Goal: Task Accomplishment & Management: Manage account settings

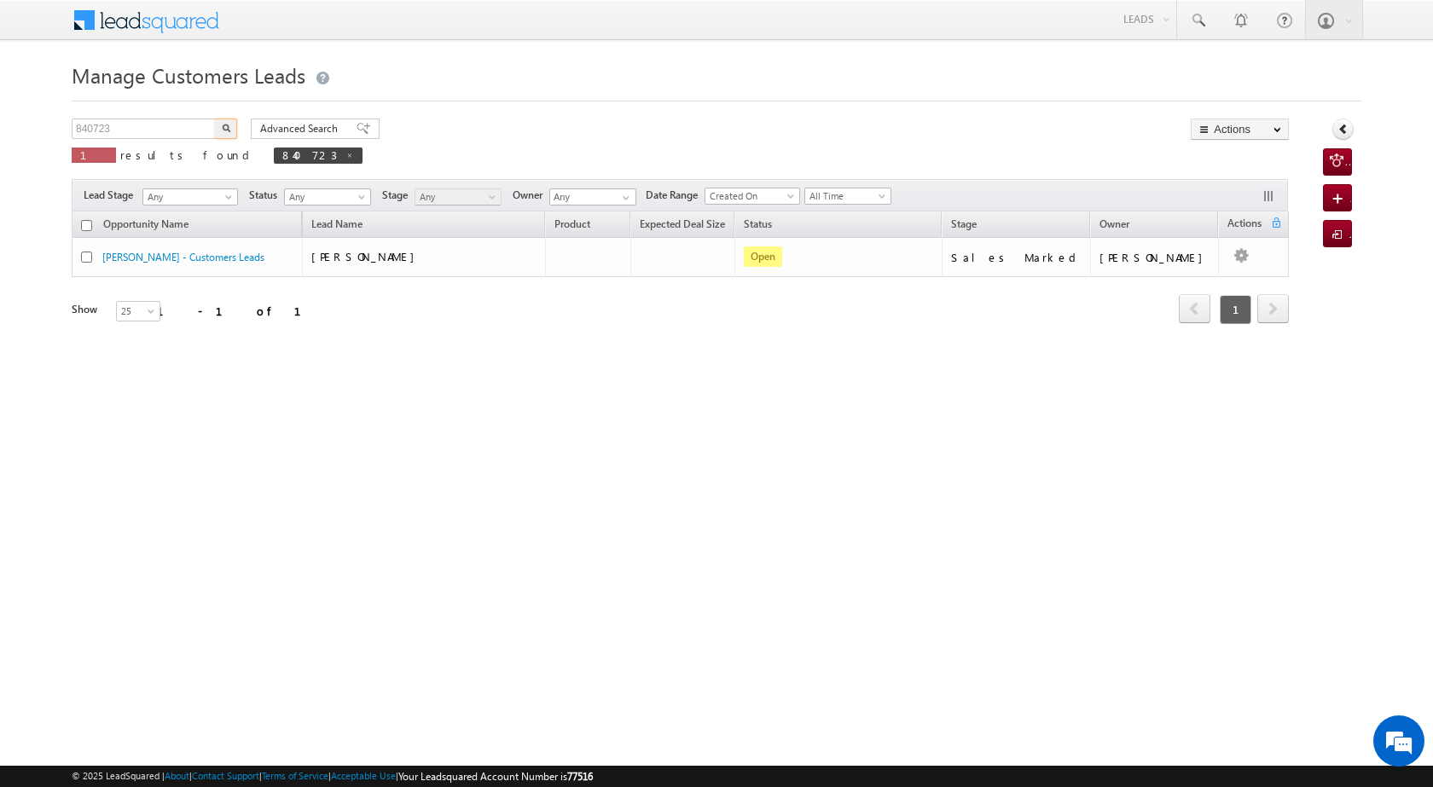
click at [43, 128] on body "Menu [PERSON_NAME] [PERSON_NAME] a2@ks erve." at bounding box center [716, 242] width 1433 height 484
type input "846971"
click at [225, 130] on img "button" at bounding box center [226, 128] width 9 height 9
drag, startPoint x: 140, startPoint y: 130, endPoint x: 48, endPoint y: 107, distance: 94.9
click at [48, 107] on body "Menu [PERSON_NAME] [PERSON_NAME] a2@ks erve." at bounding box center [716, 242] width 1433 height 484
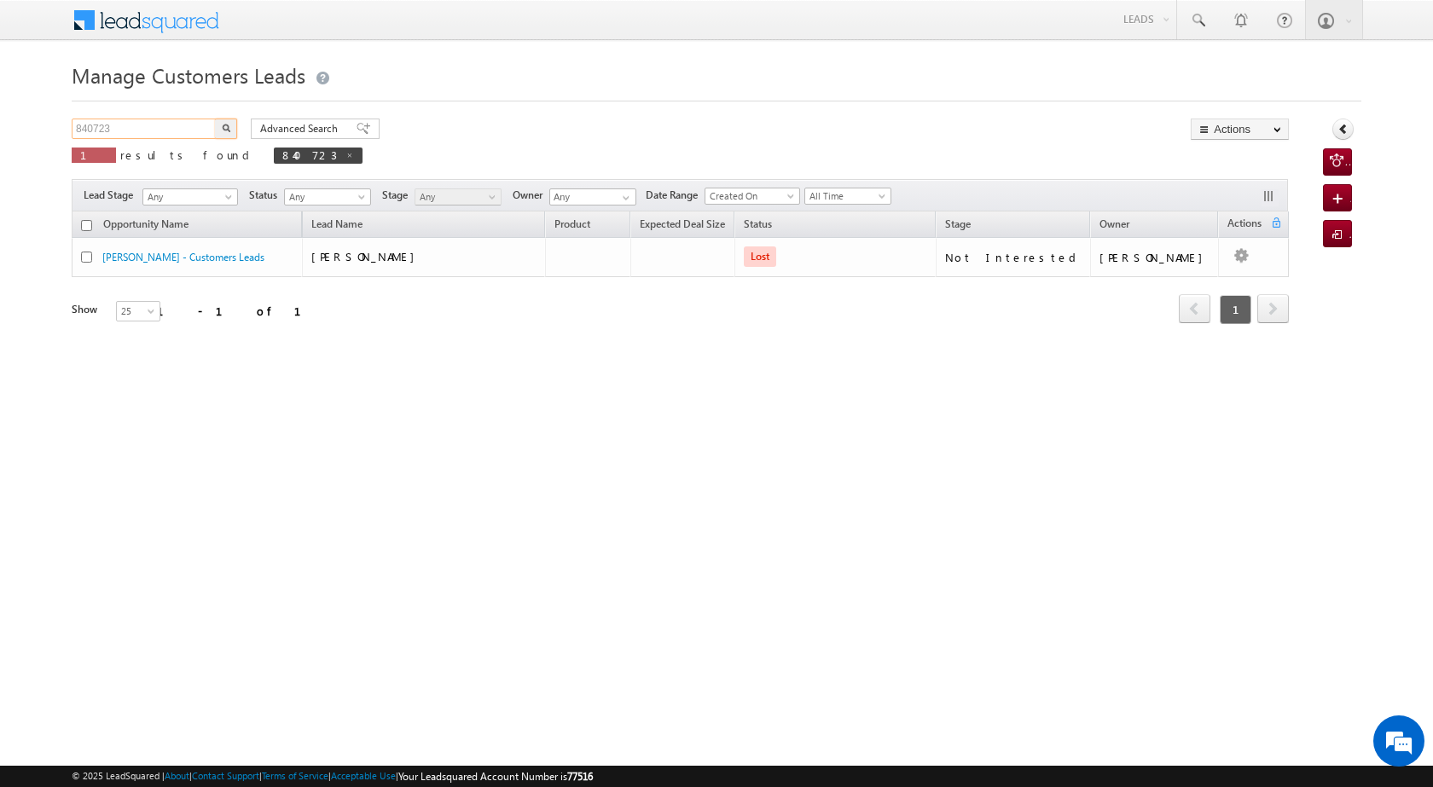
paste input "6971"
type input "846971"
click at [233, 126] on button "button" at bounding box center [226, 129] width 22 height 20
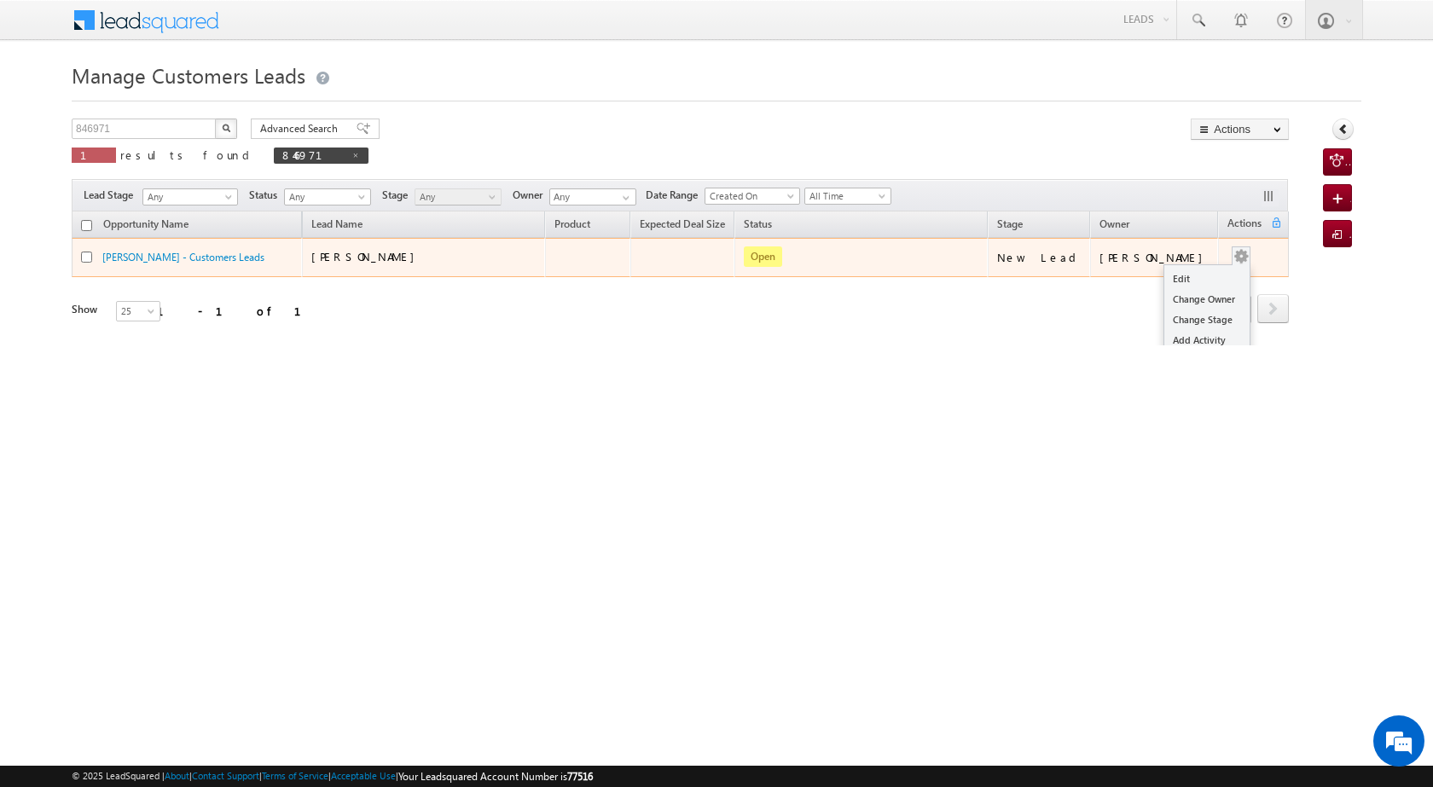
click at [1238, 255] on div "Edit Change Owner Change Stage Add Activity Add Task Delete" at bounding box center [1240, 257] width 27 height 22
click at [1203, 283] on link "Edit" at bounding box center [1206, 279] width 85 height 20
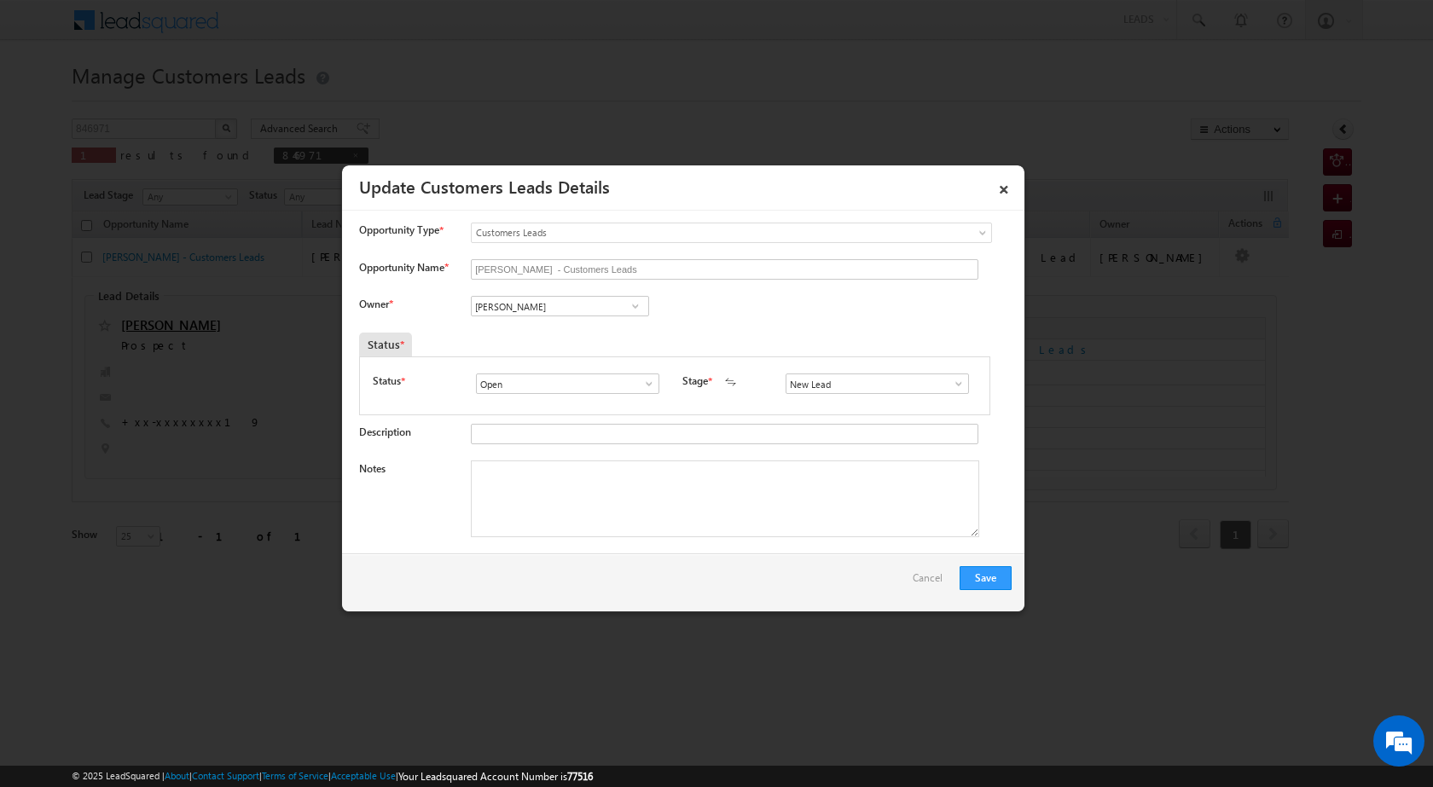
click at [629, 310] on span at bounding box center [635, 306] width 17 height 14
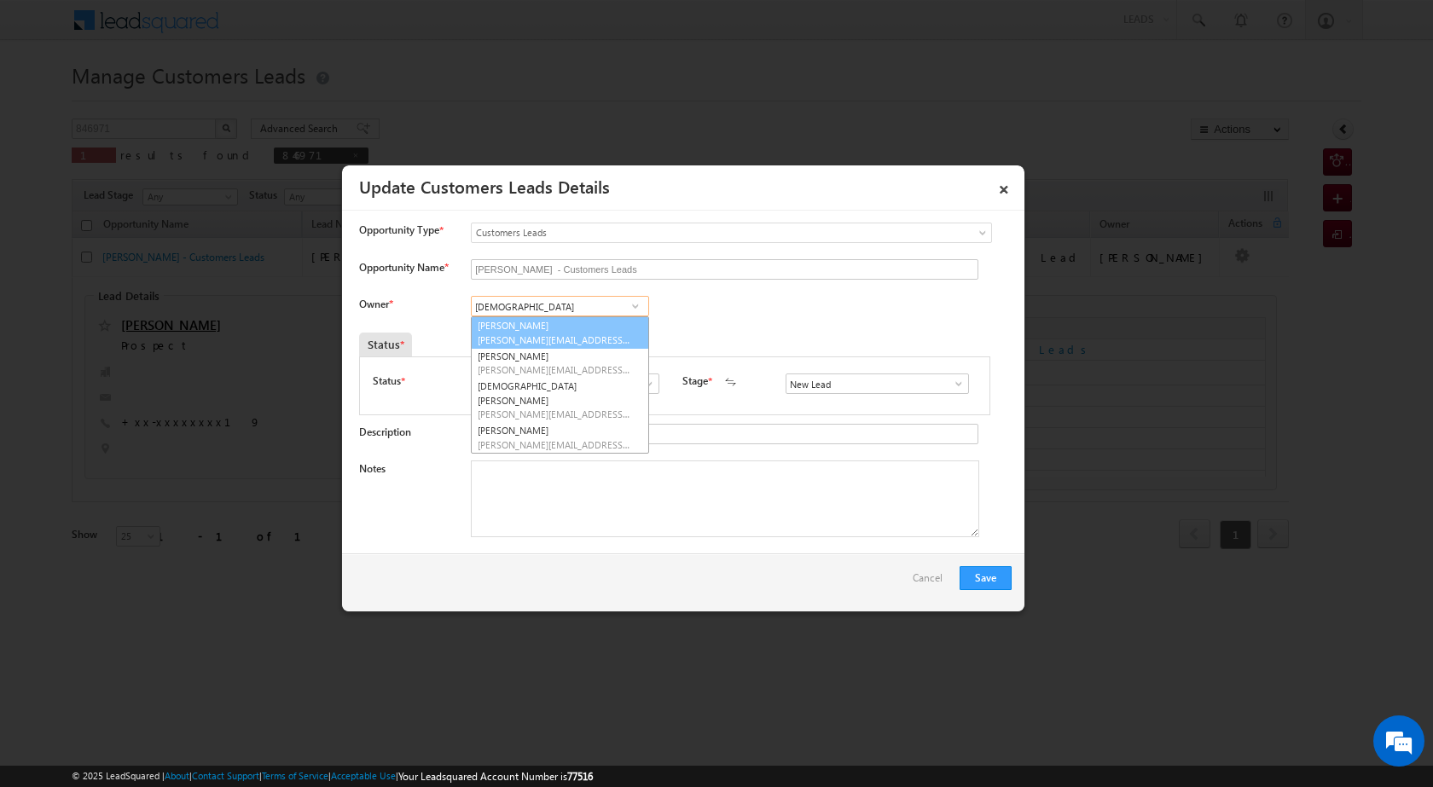
click at [581, 336] on span "[PERSON_NAME][EMAIL_ADDRESS][DOMAIN_NAME]" at bounding box center [555, 339] width 154 height 13
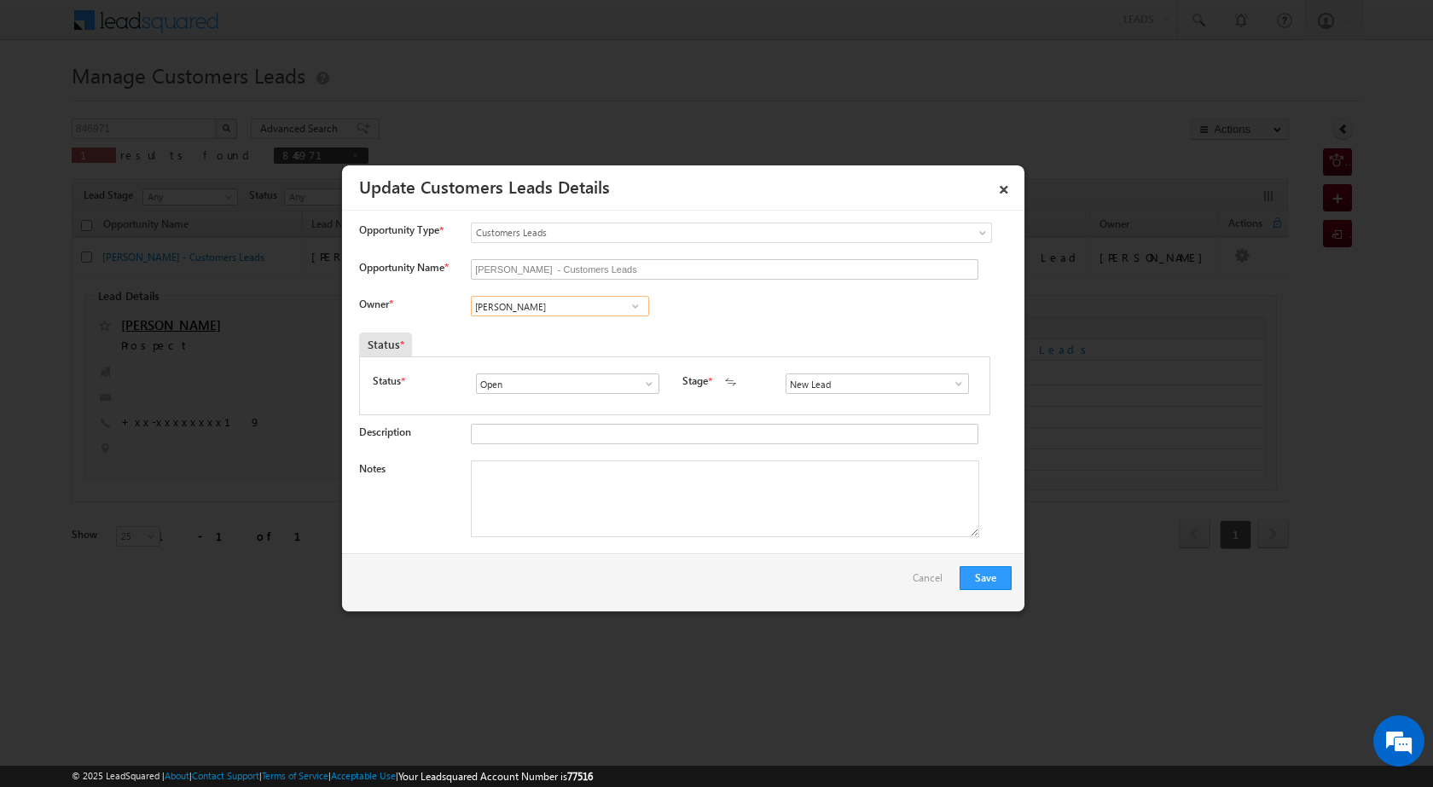
type input "[PERSON_NAME]"
click at [947, 391] on link at bounding box center [953, 383] width 21 height 17
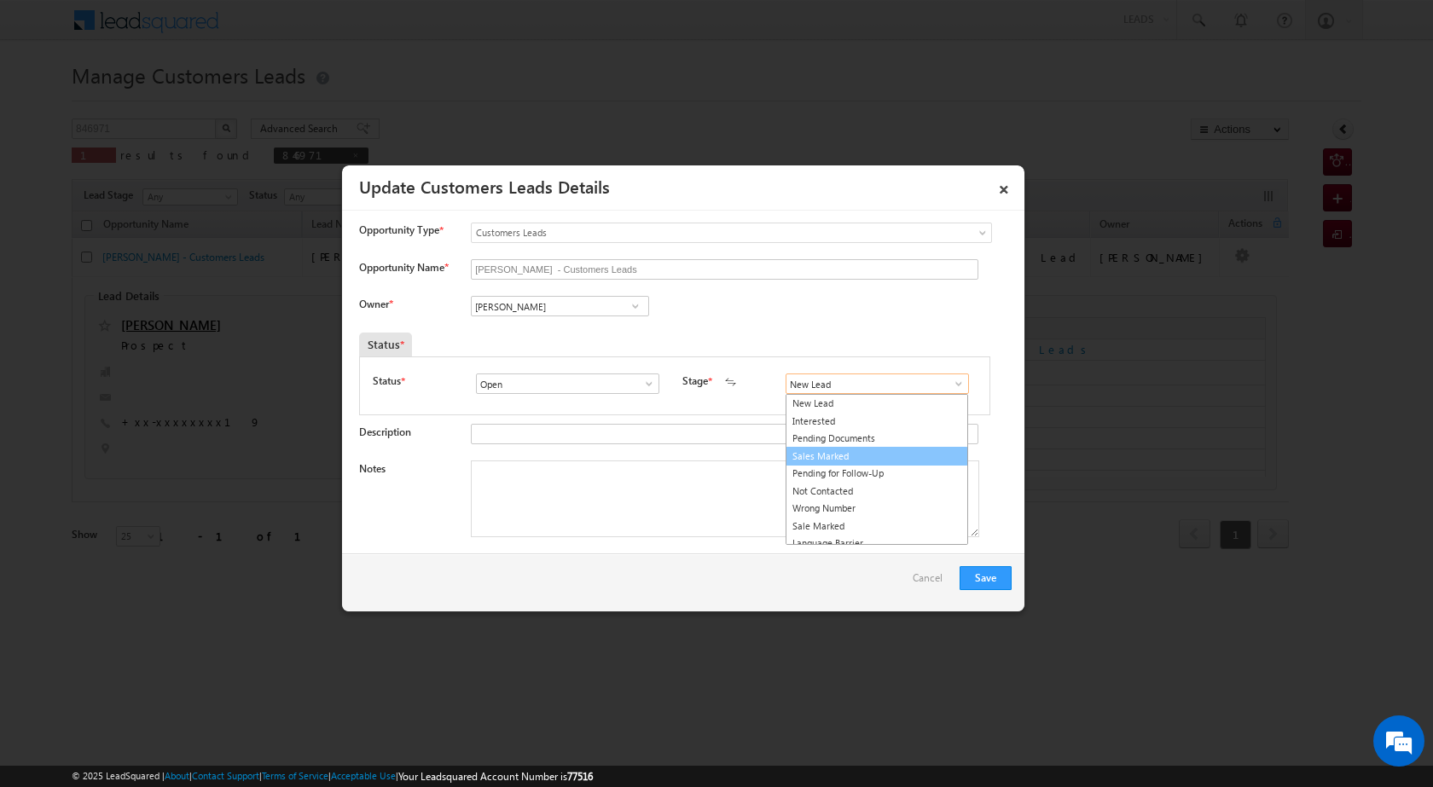
click at [882, 462] on link "Sales Marked" at bounding box center [876, 457] width 183 height 20
type input "Sales Marked"
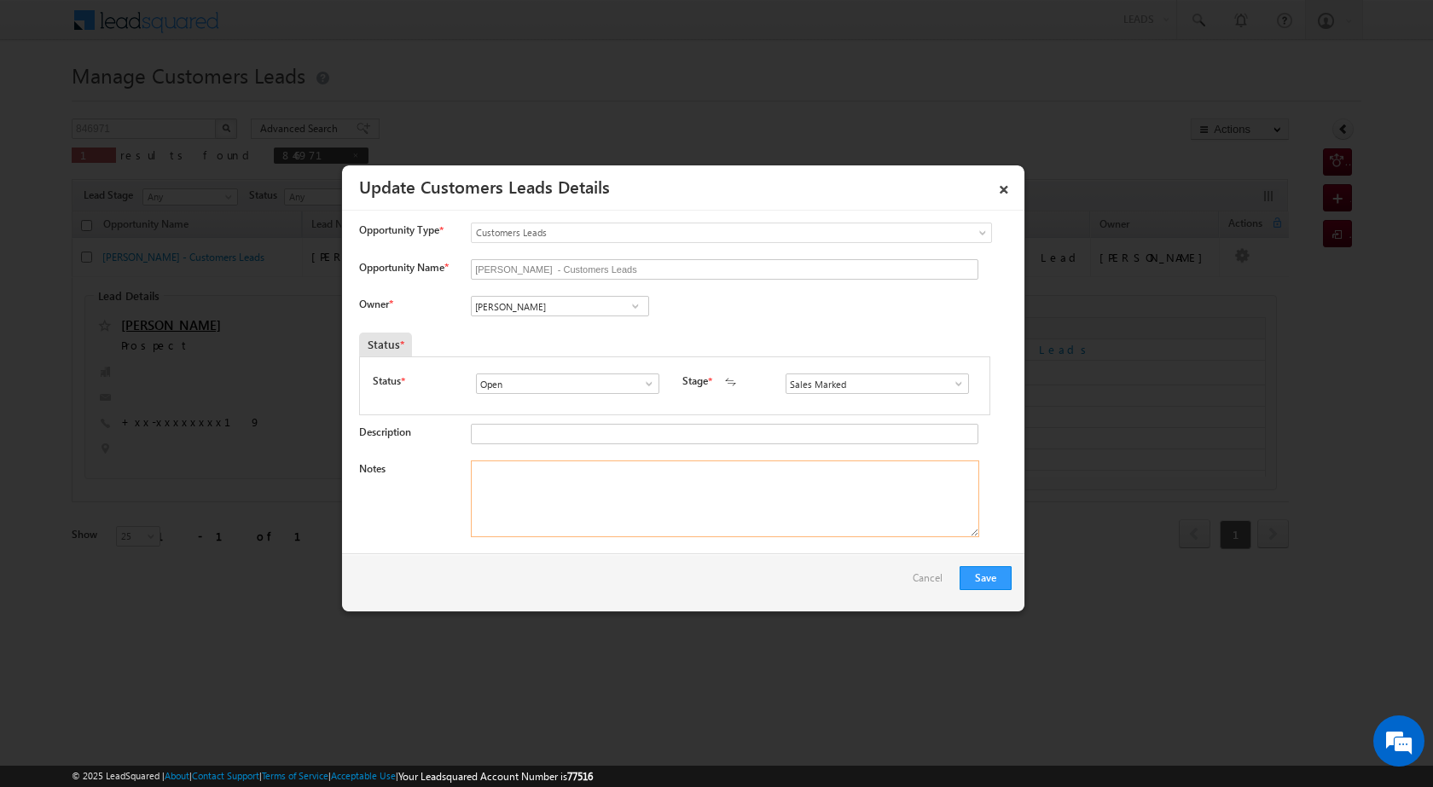
click at [617, 475] on textarea "Notes" at bounding box center [725, 499] width 508 height 77
click at [647, 481] on textarea "Notes" at bounding box center [725, 499] width 508 height 77
paste textarea "[PERSON_NAME] NARAYYAN PROPERTY PV 17 LAC DOWN PAYMENT 5 LAC LOAN AMOUNNT 12 LA…"
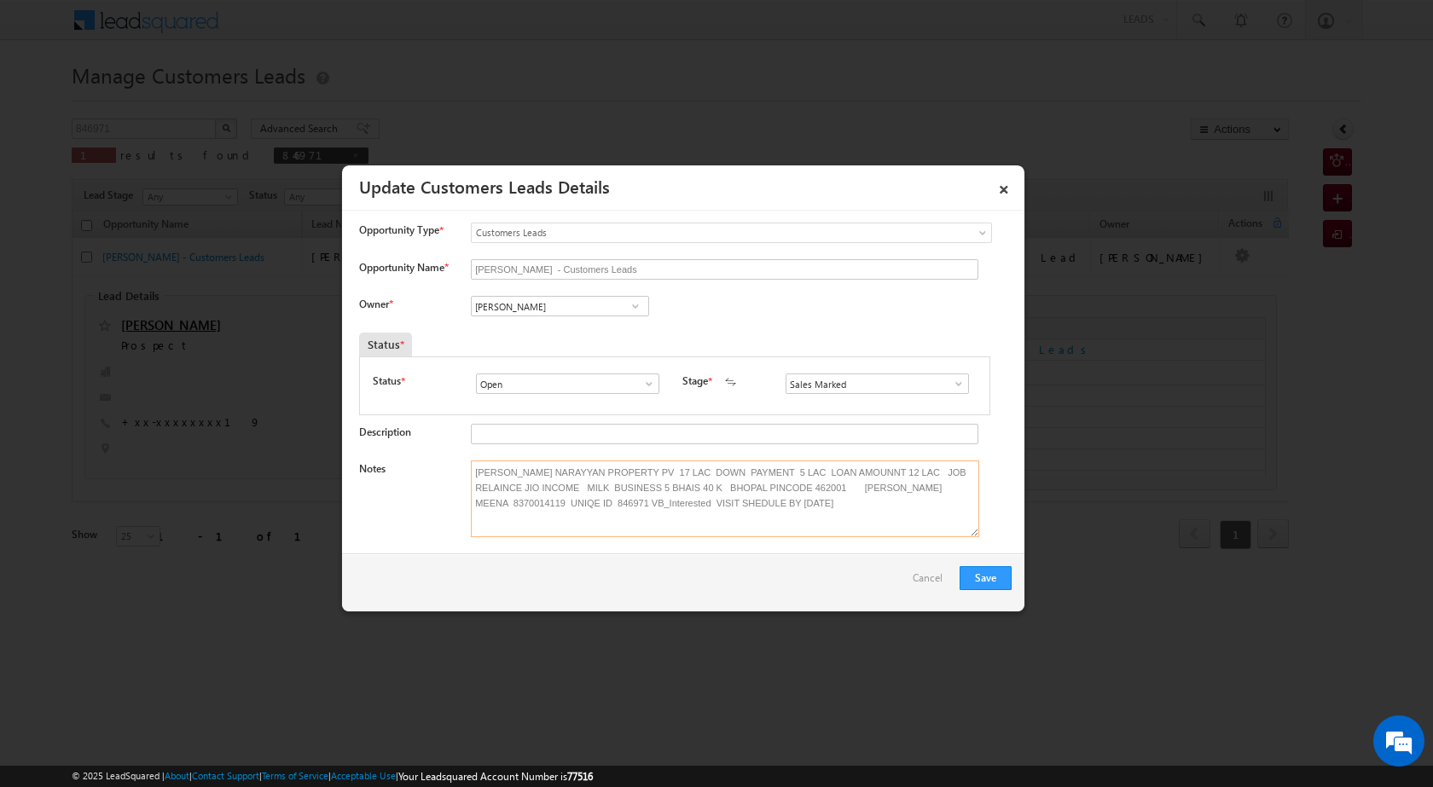
click at [853, 515] on textarea "[PERSON_NAME] NARAYYAN PROPERTY PV 17 LAC DOWN PAYMENT 5 LAC LOAN AMOUNNT 12 LA…" at bounding box center [725, 499] width 508 height 77
type textarea "[PERSON_NAME] NARAYYAN PROPERTY PV 17 LAC DOWN PAYMENT 5 LAC LOAN AMOUNNT 12 LA…"
click at [1004, 579] on button "Save" at bounding box center [985, 578] width 52 height 24
